Goal: Task Accomplishment & Management: Manage account settings

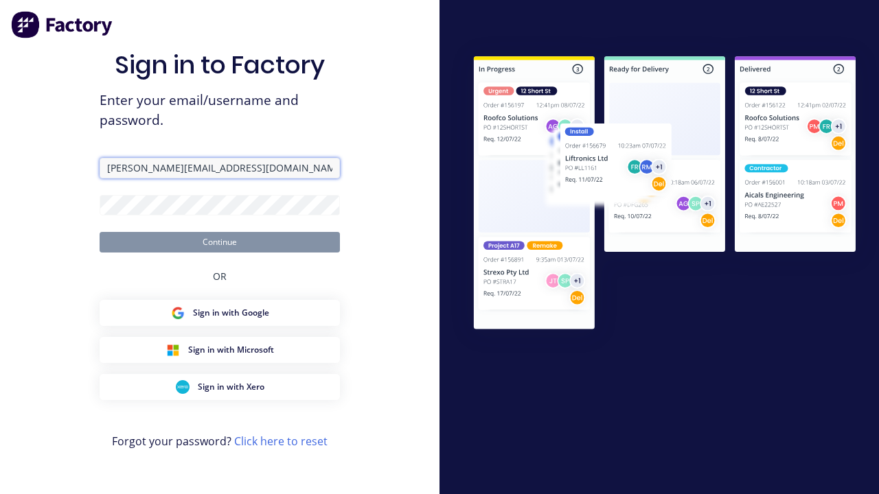
type input "[PERSON_NAME][EMAIL_ADDRESS][DOMAIN_NAME]"
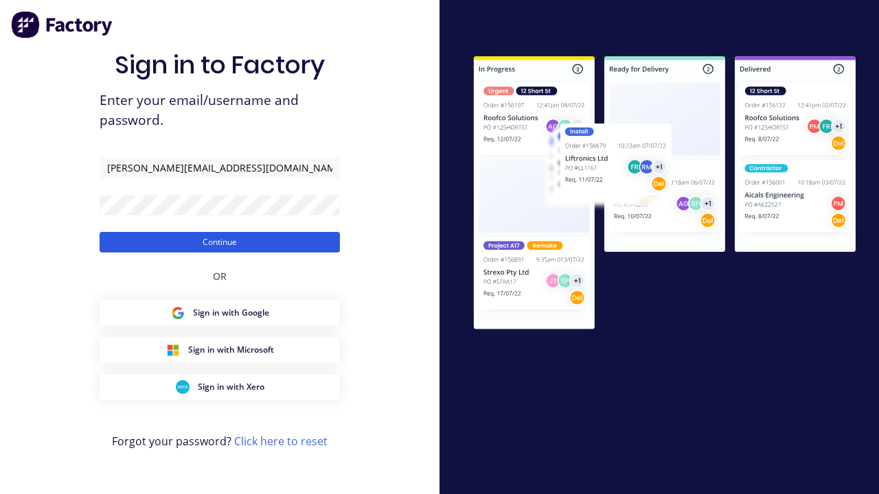
click at [220, 242] on button "Continue" at bounding box center [220, 242] width 240 height 21
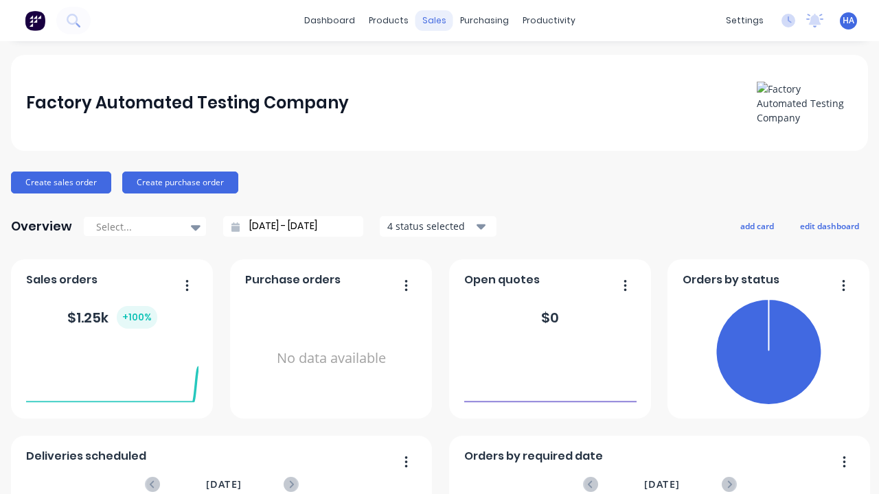
click at [434, 21] on div "sales" at bounding box center [435, 20] width 38 height 21
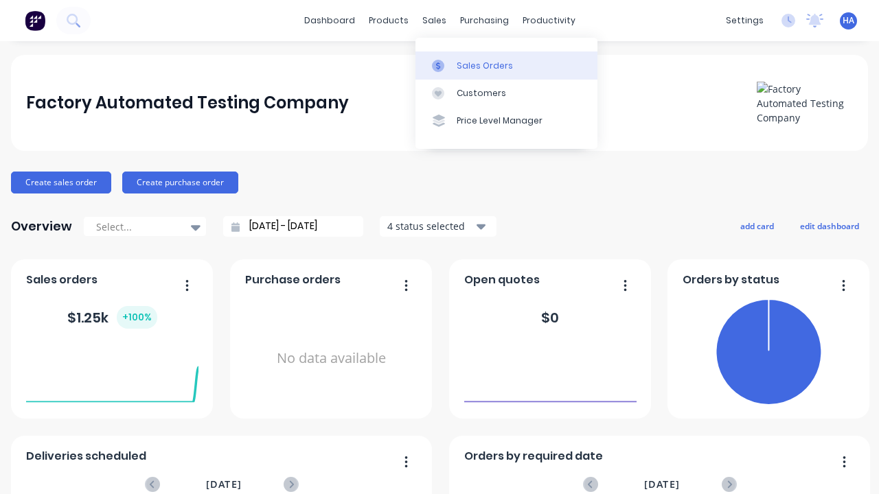
click at [506, 65] on div "Sales Orders" at bounding box center [485, 66] width 56 height 12
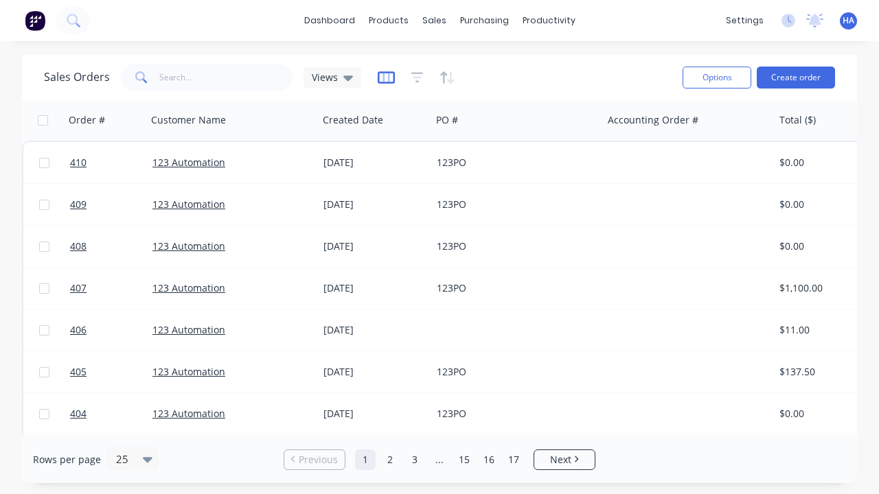
click at [386, 77] on icon "button" at bounding box center [386, 78] width 17 height 14
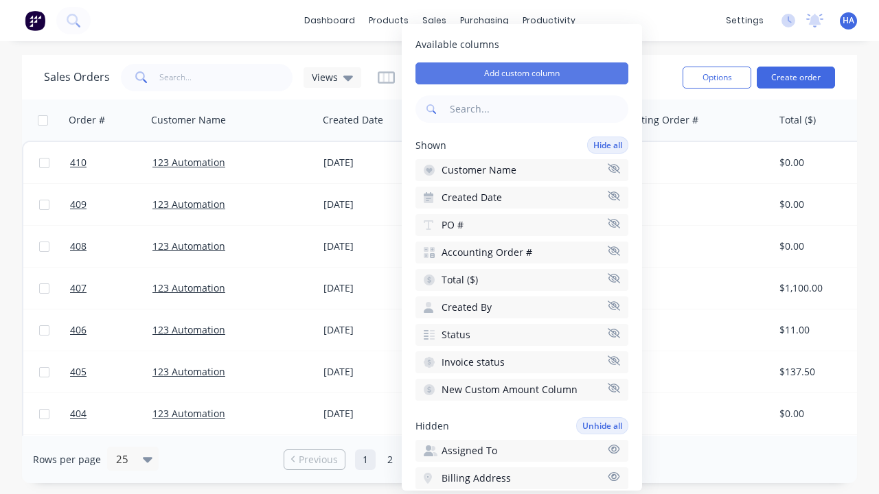
click at [522, 73] on button "Add custom column" at bounding box center [522, 73] width 213 height 22
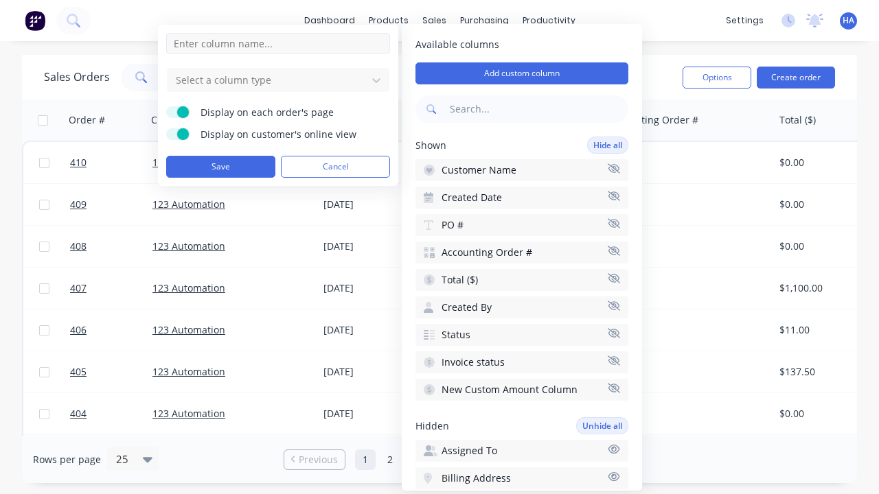
click at [278, 43] on input at bounding box center [278, 43] width 224 height 21
type input "New Custom Date Picker Column"
click at [267, 80] on div at bounding box center [266, 79] width 185 height 17
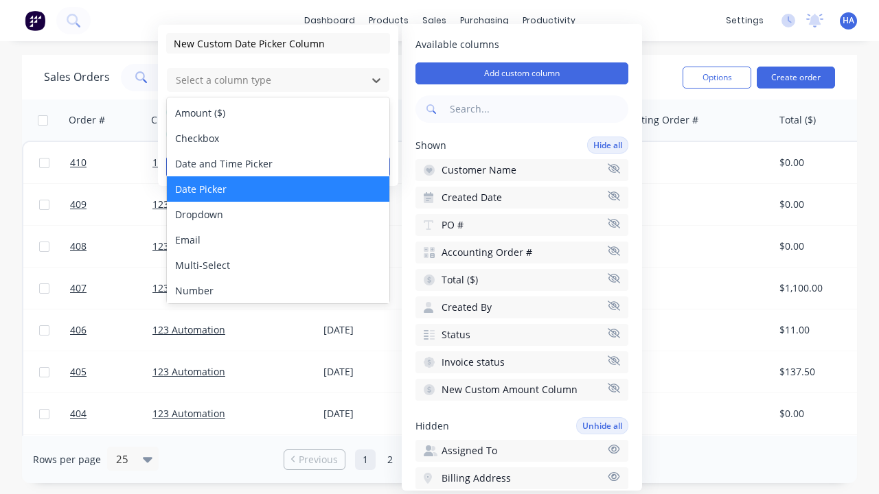
click at [278, 189] on div "Date Picker" at bounding box center [278, 189] width 223 height 25
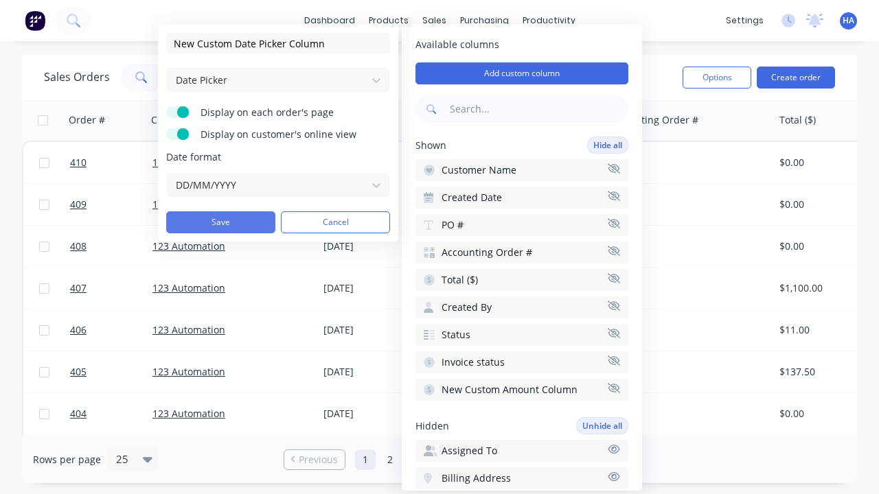
click at [220, 223] on button "Save" at bounding box center [220, 223] width 109 height 22
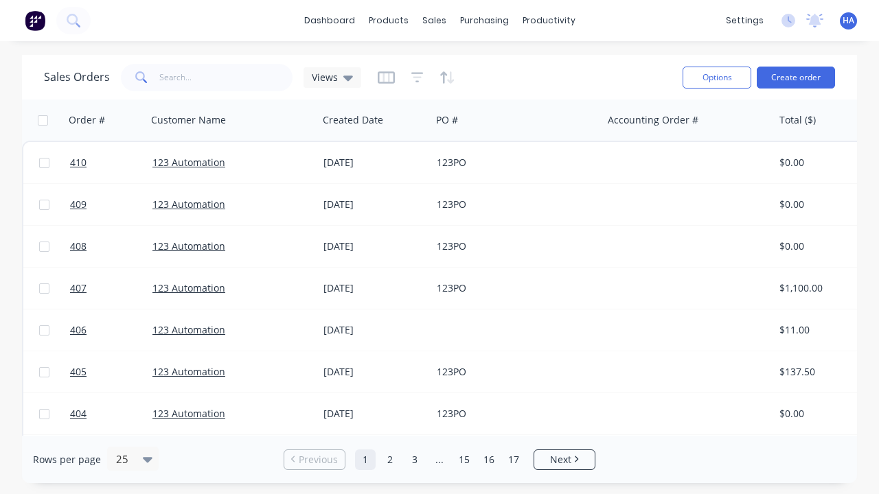
scroll to position [0, 914]
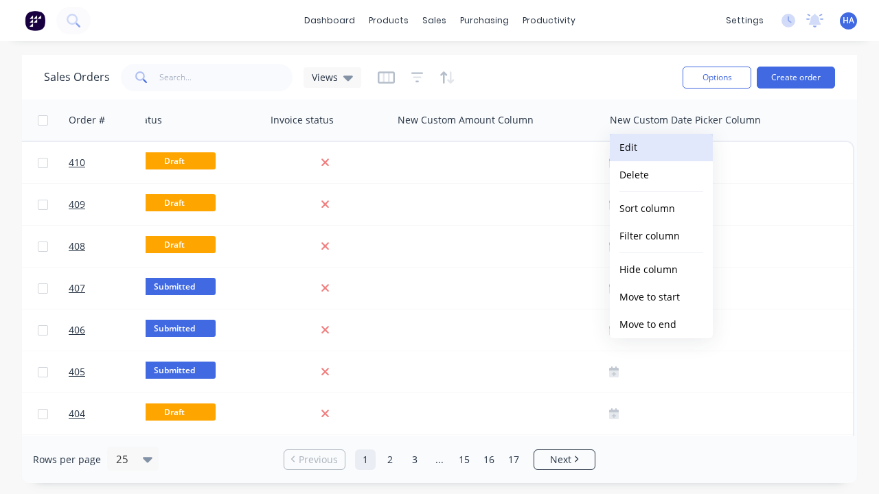
click at [661, 148] on button "Edit" at bounding box center [661, 147] width 103 height 27
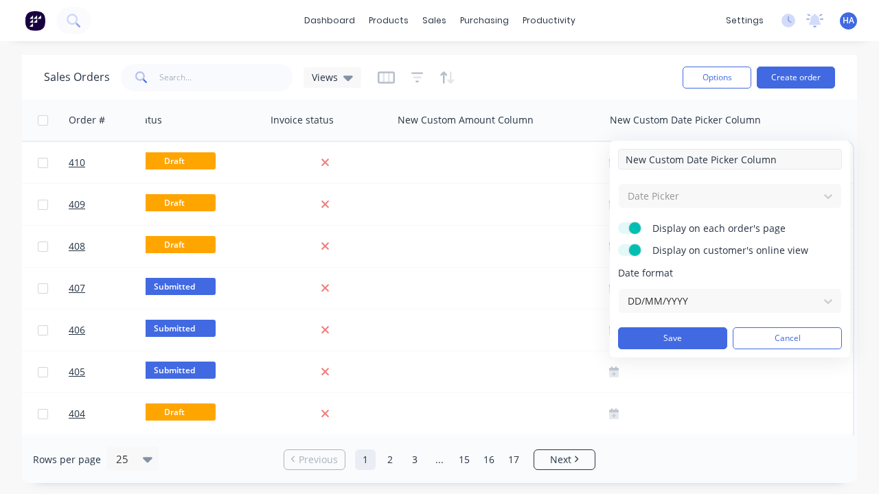
click at [730, 159] on input "New Custom Date Picker Column" at bounding box center [730, 159] width 224 height 21
type input "New Custom Date Picker Column - Updated"
click at [672, 339] on button "Save" at bounding box center [672, 339] width 109 height 22
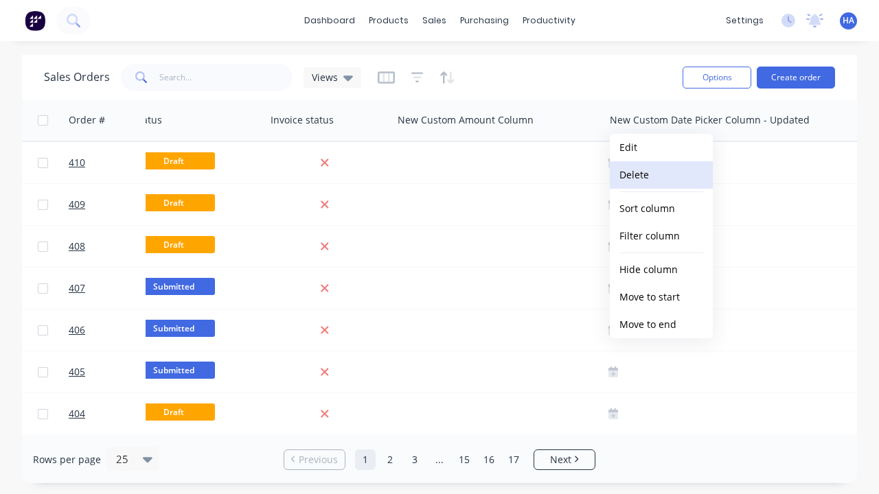
click at [661, 175] on button "Delete" at bounding box center [661, 174] width 103 height 27
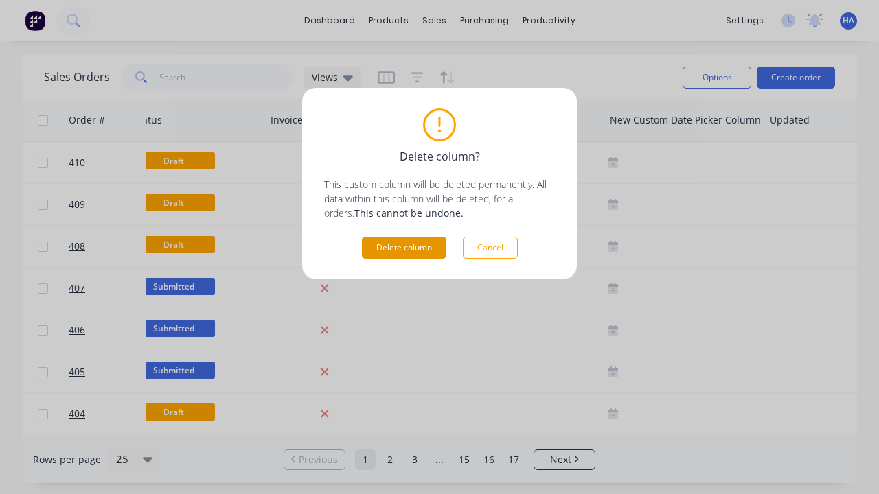
click at [404, 248] on button "Delete column" at bounding box center [404, 248] width 84 height 22
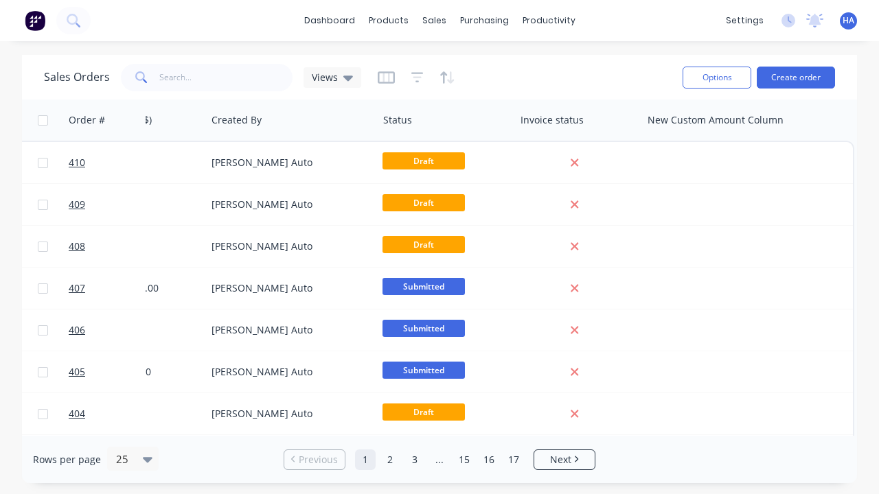
scroll to position [0, 664]
